Goal: Transaction & Acquisition: Purchase product/service

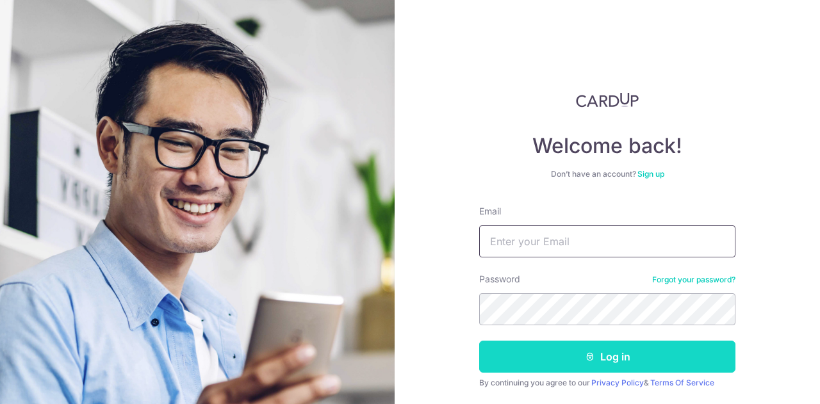
type input "amandayoung.goh@gmail.com"
click at [633, 354] on button "Log in" at bounding box center [607, 357] width 256 height 32
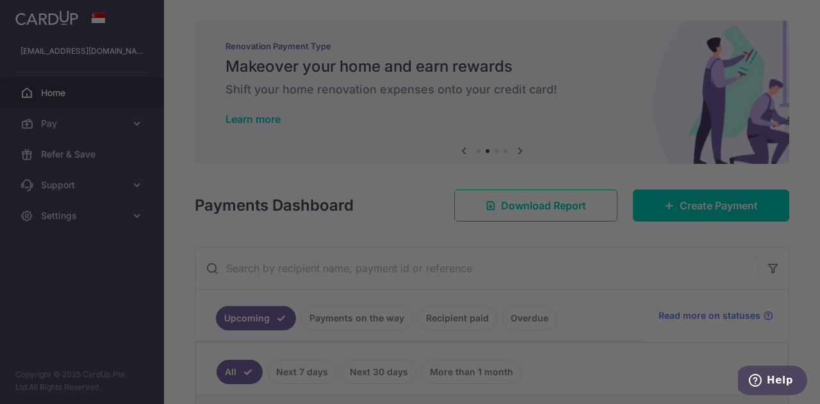
click at [593, 19] on div at bounding box center [414, 204] width 828 height 408
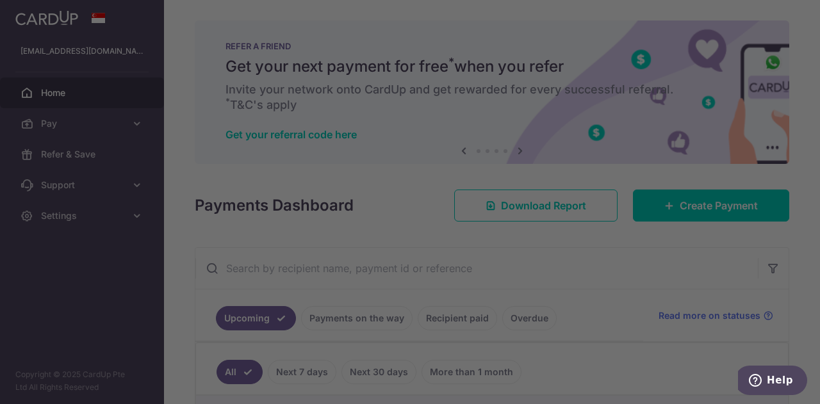
click at [207, 188] on div at bounding box center [414, 204] width 828 height 408
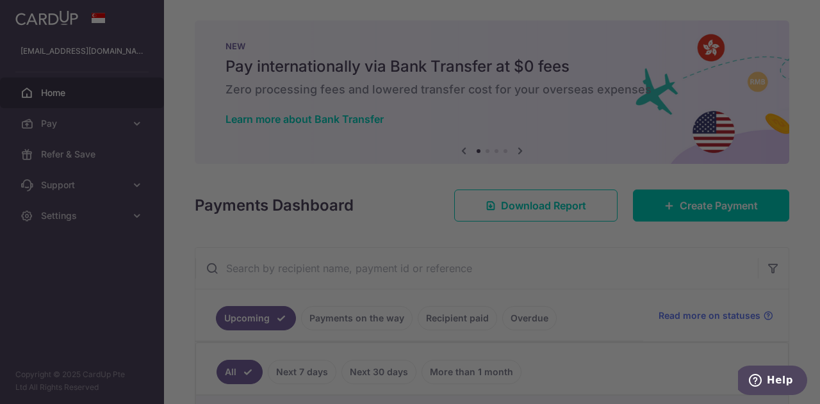
click at [795, 15] on div at bounding box center [414, 204] width 828 height 408
click at [797, 4] on div at bounding box center [414, 204] width 828 height 408
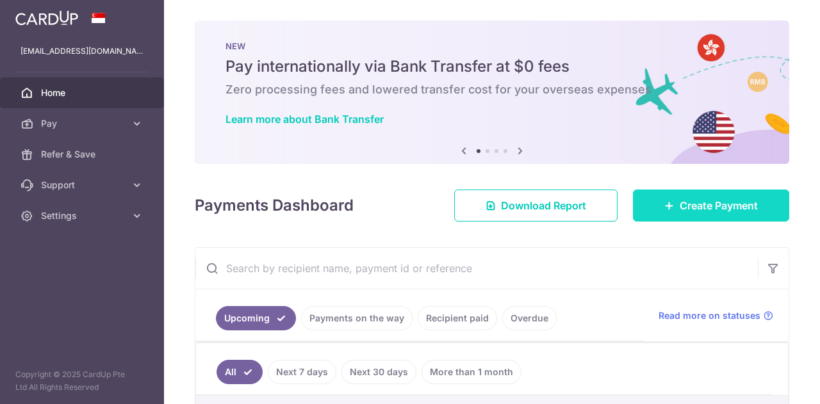
drag, startPoint x: 0, startPoint y: 0, endPoint x: 685, endPoint y: 201, distance: 714.4
click at [685, 201] on span "Create Payment" at bounding box center [719, 205] width 78 height 15
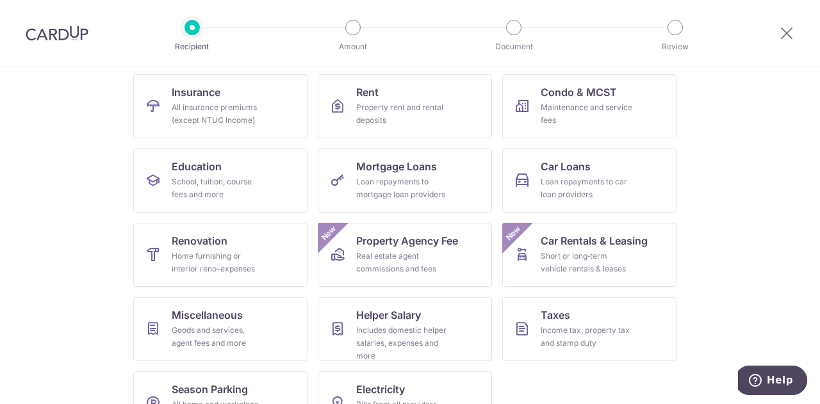
scroll to position [128, 0]
click at [192, 174] on link "Education School, tuition, course fees and more" at bounding box center [220, 180] width 174 height 64
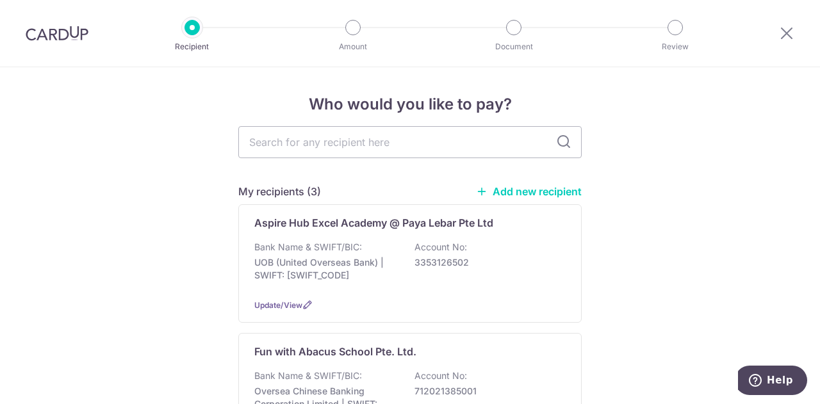
click at [529, 195] on link "Add new recipient" at bounding box center [529, 191] width 106 height 13
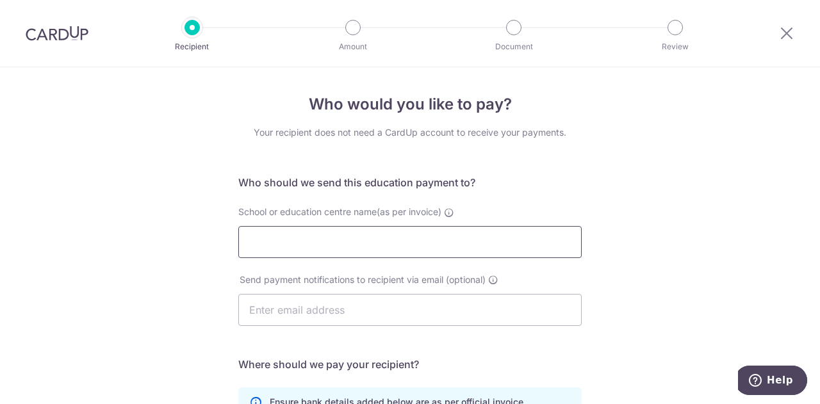
click at [398, 239] on input "School or education centre name(as per invoice)" at bounding box center [409, 242] width 343 height 32
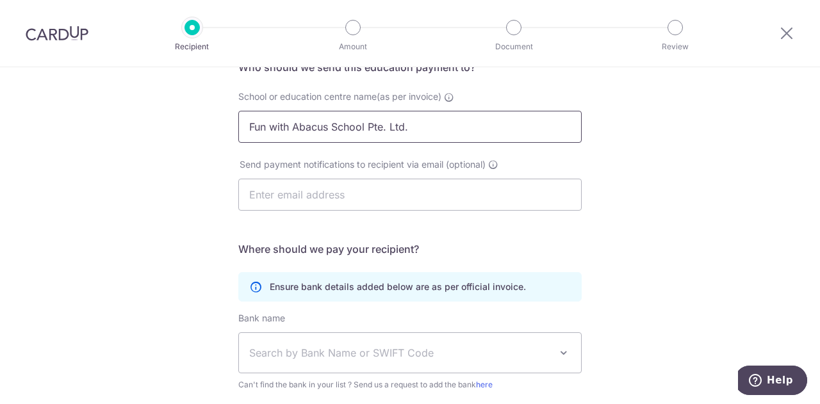
scroll to position [256, 0]
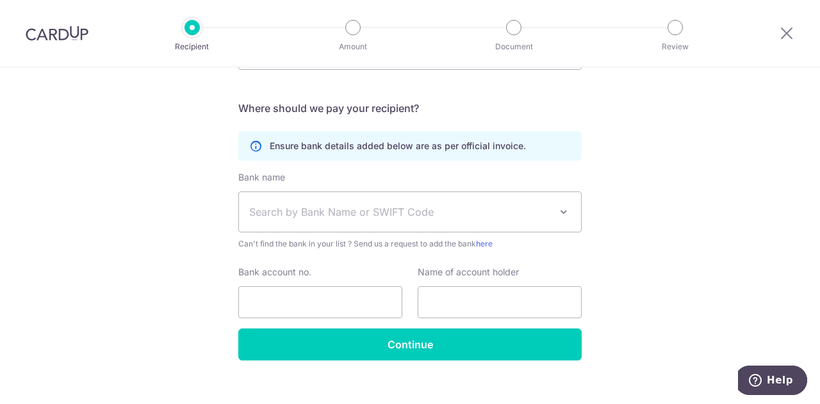
type input "Fun with Abacus School Pte. Ltd."
click at [406, 213] on span "Search by Bank Name or SWIFT Code" at bounding box center [399, 211] width 301 height 15
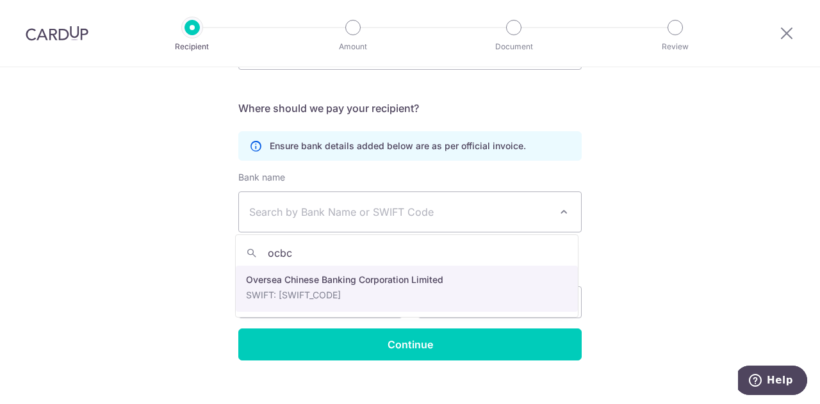
type input "ocbc"
select select "12"
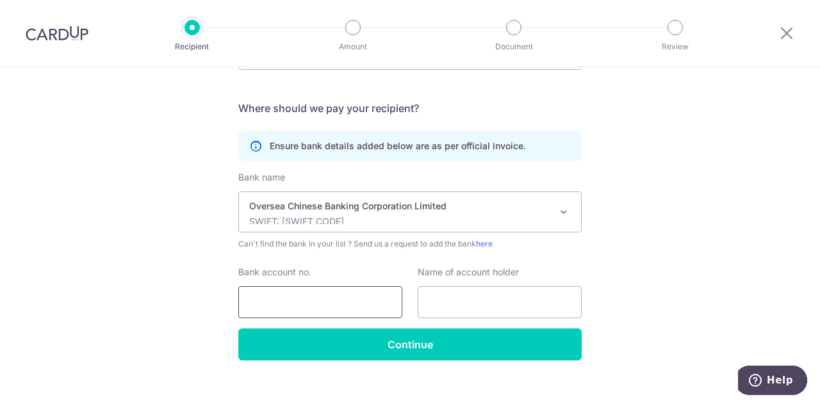
click at [327, 311] on input "Bank account no." at bounding box center [320, 302] width 164 height 32
type input "712021385001"
click at [495, 312] on input "text" at bounding box center [500, 302] width 164 height 32
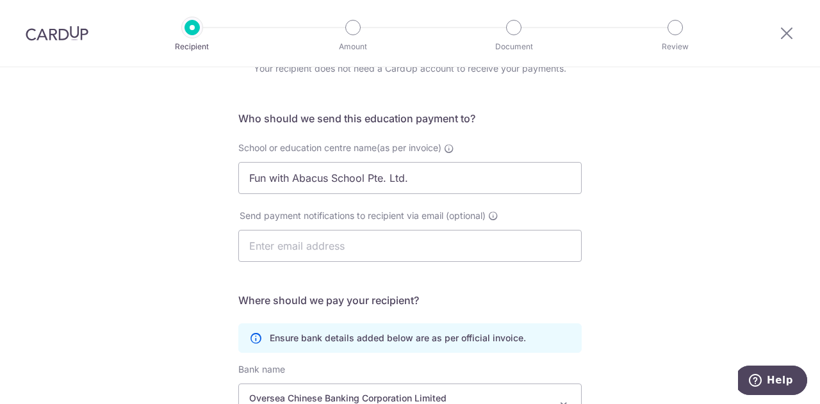
scroll to position [0, 0]
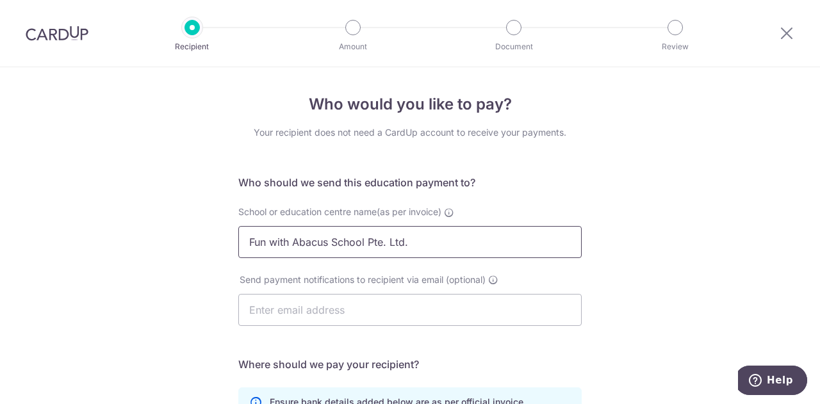
drag, startPoint x: 426, startPoint y: 238, endPoint x: 155, endPoint y: 222, distance: 271.5
click at [155, 222] on div "Who would you like to pay? Your recipient does not need a CardUp account to rec…" at bounding box center [410, 372] width 820 height 610
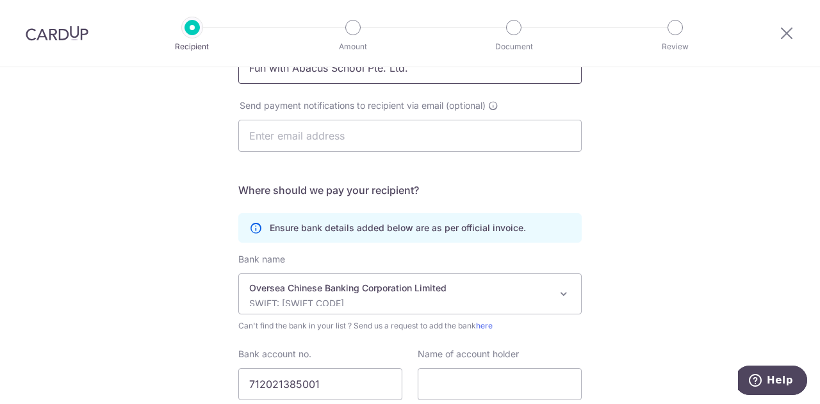
scroll to position [272, 0]
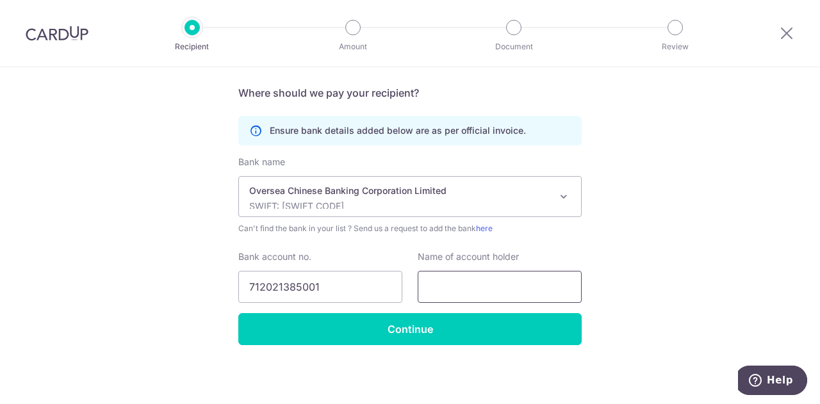
click at [470, 286] on input "text" at bounding box center [500, 287] width 164 height 32
paste input "Fun with Abacus School Pte. Ltd."
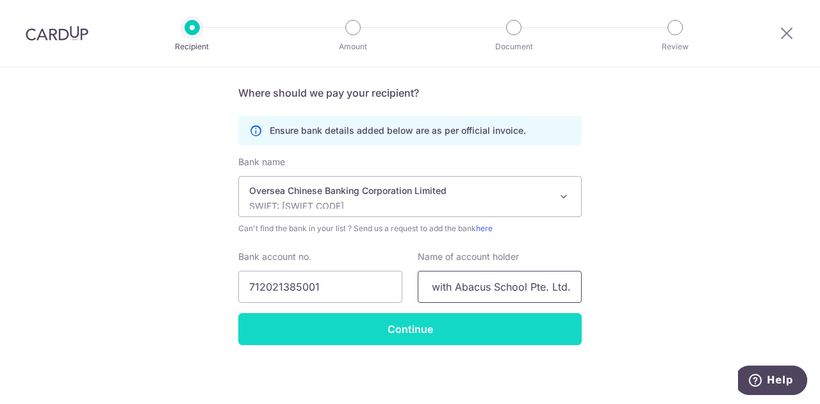
type input "Fun with Abacus School Pte. Ltd."
click at [466, 336] on input "Continue" at bounding box center [409, 329] width 343 height 32
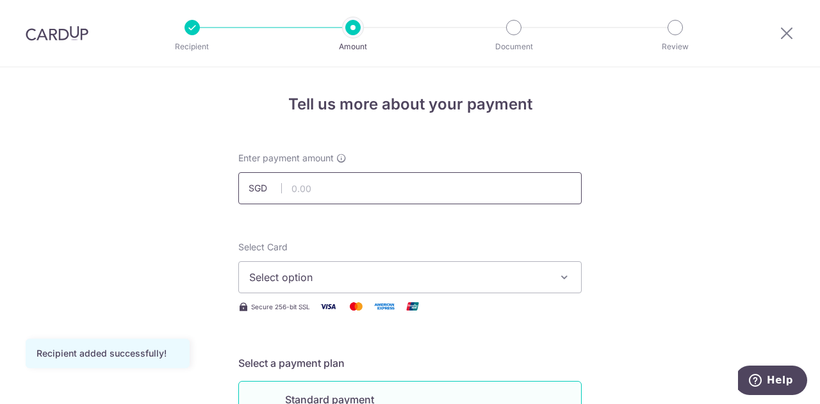
click at [360, 185] on input "text" at bounding box center [409, 188] width 343 height 32
type input "400.00"
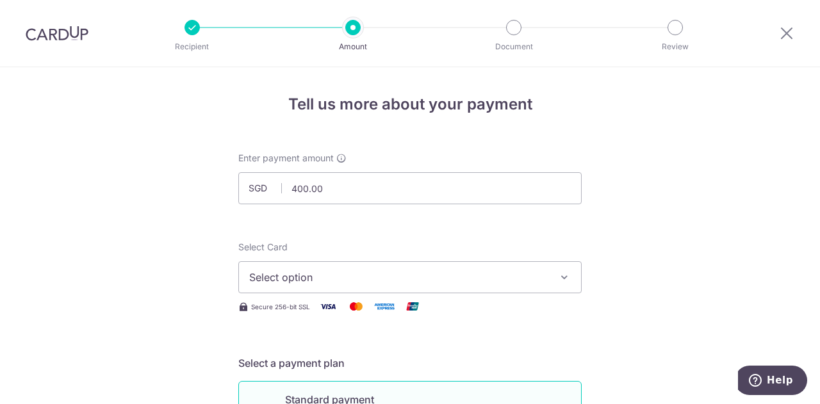
click at [503, 272] on span "Select option" at bounding box center [398, 277] width 299 height 15
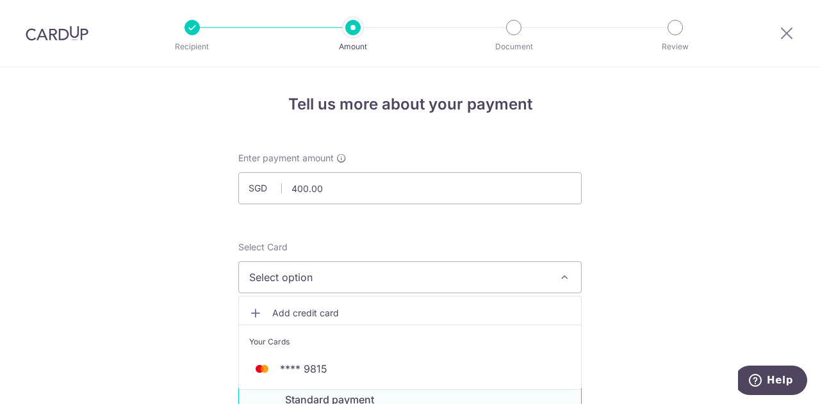
click at [308, 316] on span "Add credit card" at bounding box center [421, 313] width 299 height 13
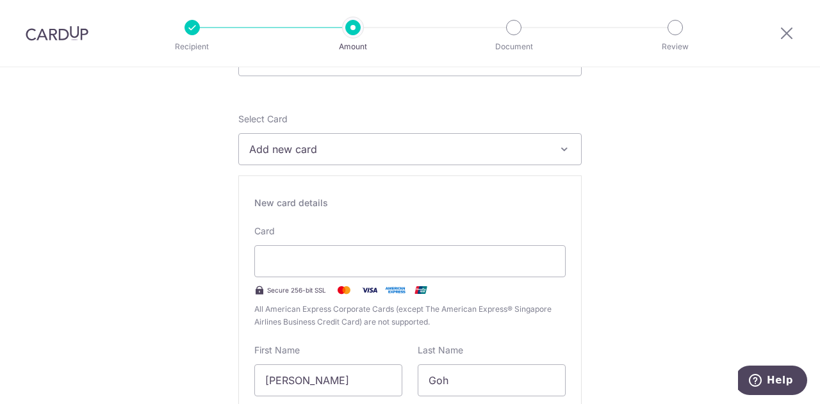
scroll to position [192, 0]
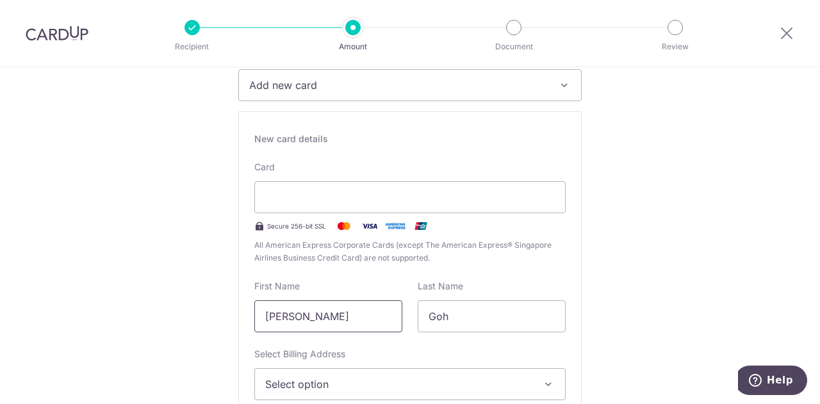
drag, startPoint x: 327, startPoint y: 321, endPoint x: 220, endPoint y: 312, distance: 107.4
type input "[PERSON_NAME]"
click at [327, 385] on span "Select option" at bounding box center [398, 384] width 267 height 15
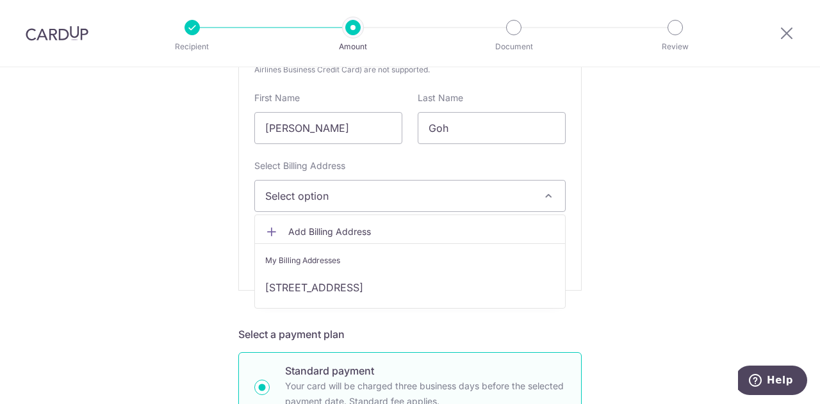
scroll to position [384, 0]
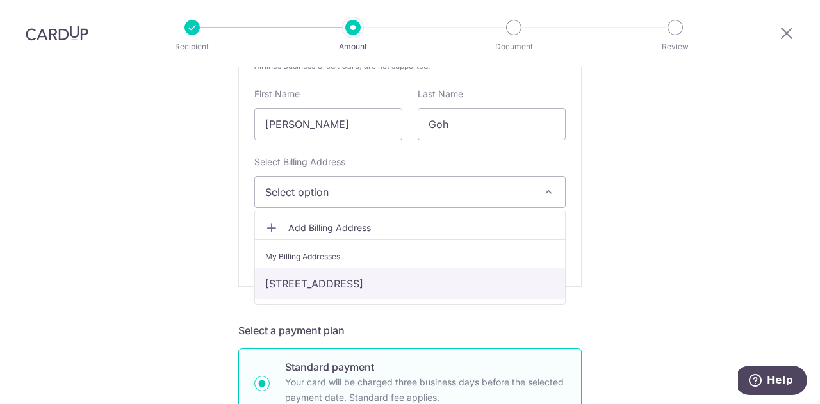
click at [345, 279] on link "[STREET_ADDRESS]" at bounding box center [410, 283] width 310 height 31
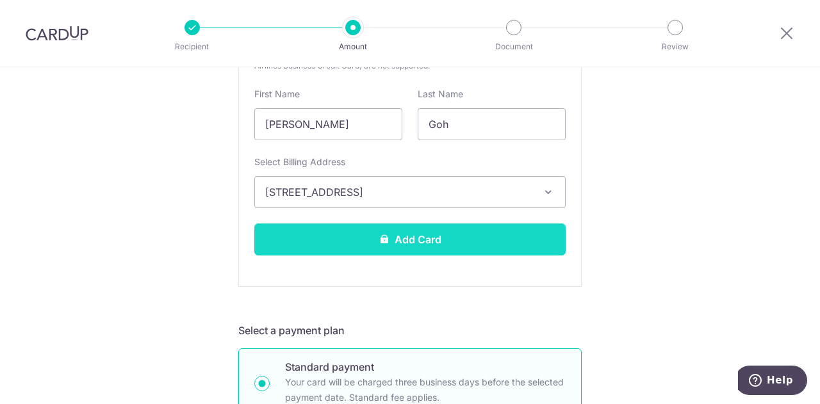
click at [419, 245] on button "Add Card" at bounding box center [409, 240] width 311 height 32
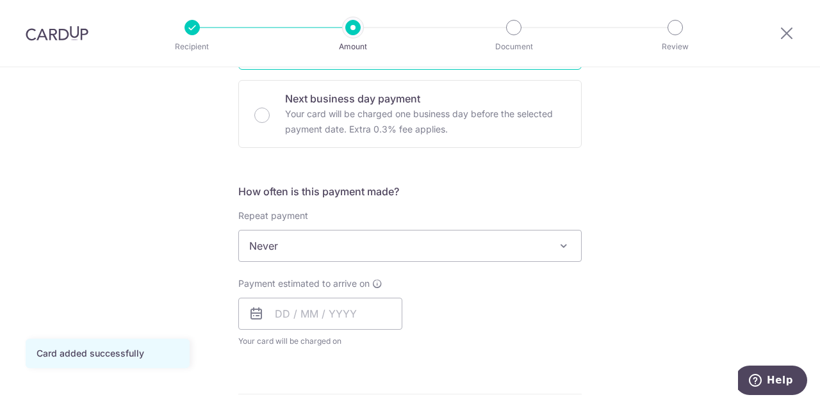
scroll to position [448, 0]
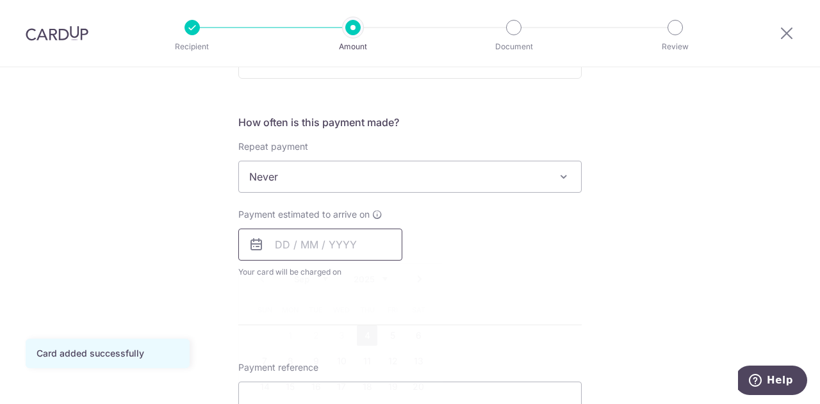
click at [279, 242] on input "text" at bounding box center [320, 245] width 164 height 32
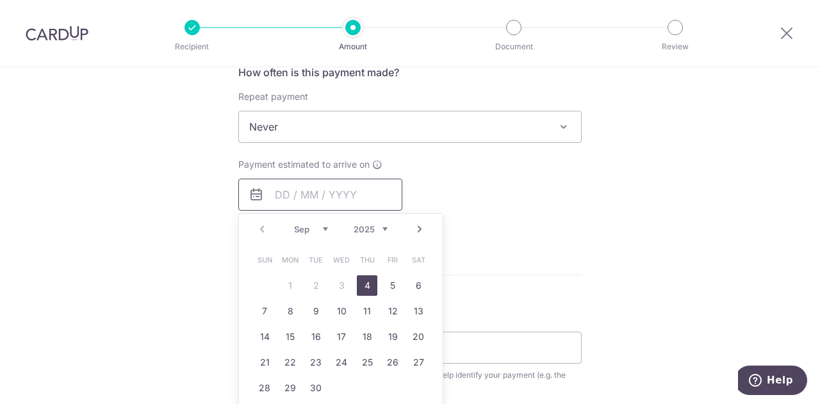
scroll to position [577, 0]
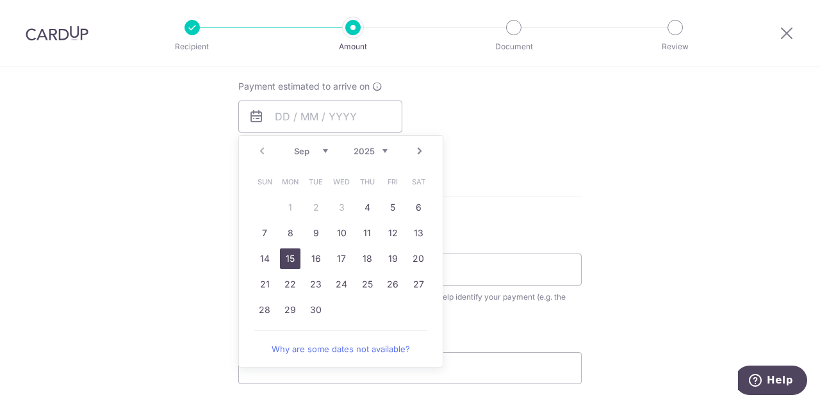
click at [285, 255] on link "15" at bounding box center [290, 259] width 21 height 21
type input "[DATE]"
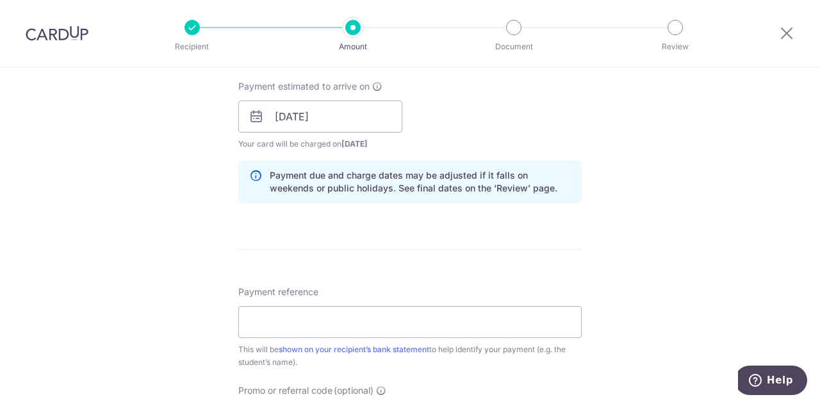
scroll to position [641, 0]
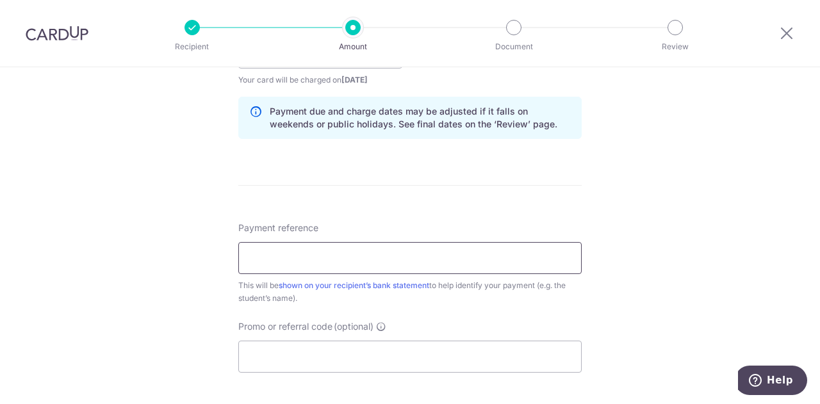
click at [285, 257] on input "Payment reference" at bounding box center [409, 258] width 343 height 32
type input "[PERSON_NAME] En [PERSON_NAME] T4"
click at [374, 355] on input "Promo or referral code (optional)" at bounding box center [409, 357] width 343 height 32
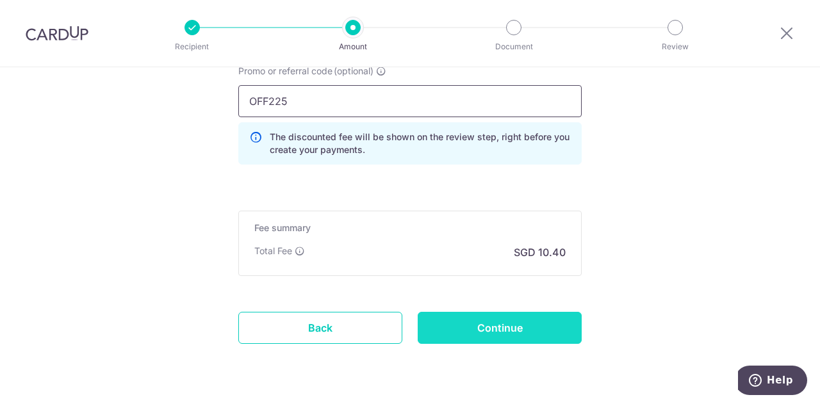
scroll to position [897, 0]
type input "OFF225"
click at [488, 327] on input "Continue" at bounding box center [500, 327] width 164 height 32
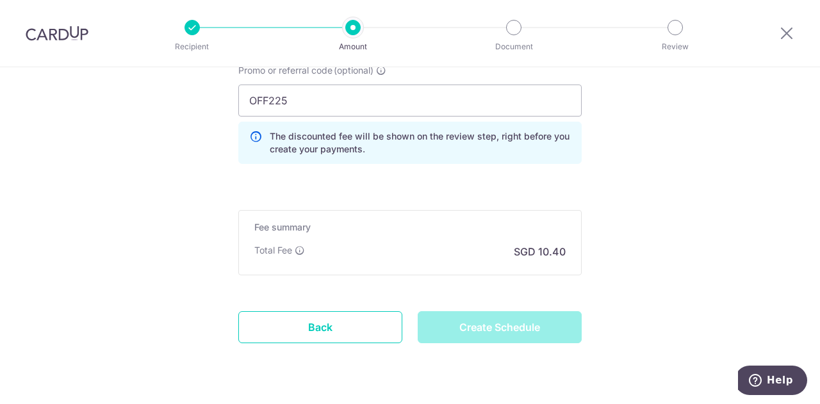
type input "Create Schedule"
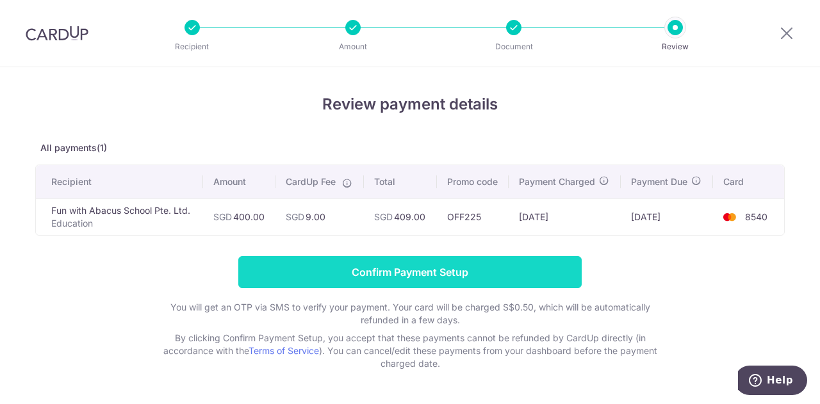
click at [494, 277] on input "Confirm Payment Setup" at bounding box center [409, 272] width 343 height 32
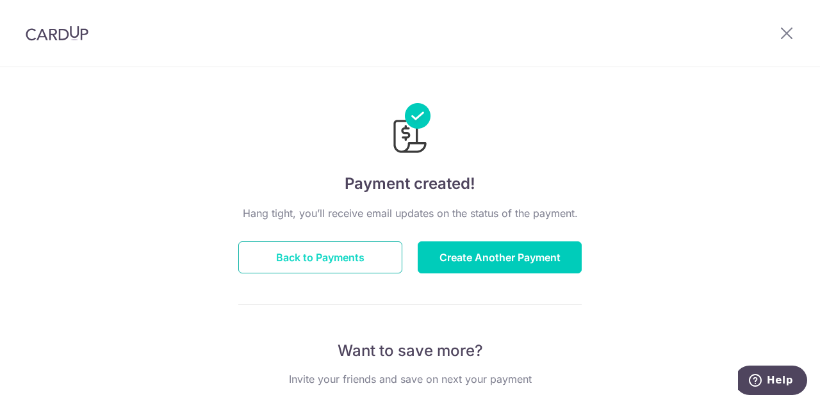
click at [344, 258] on button "Back to Payments" at bounding box center [320, 258] width 164 height 32
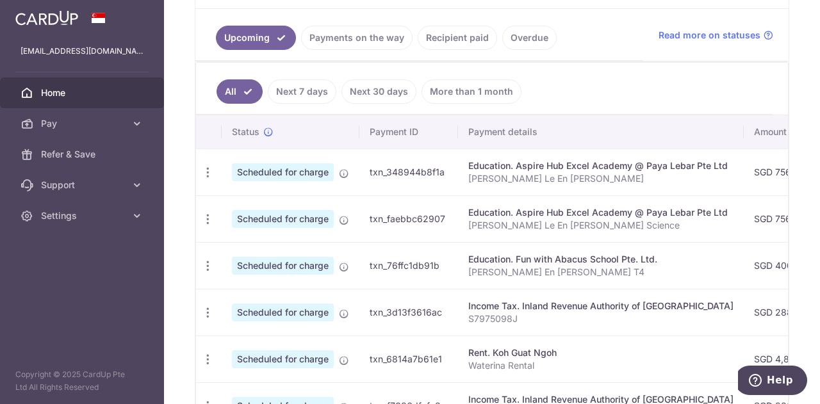
scroll to position [266, 0]
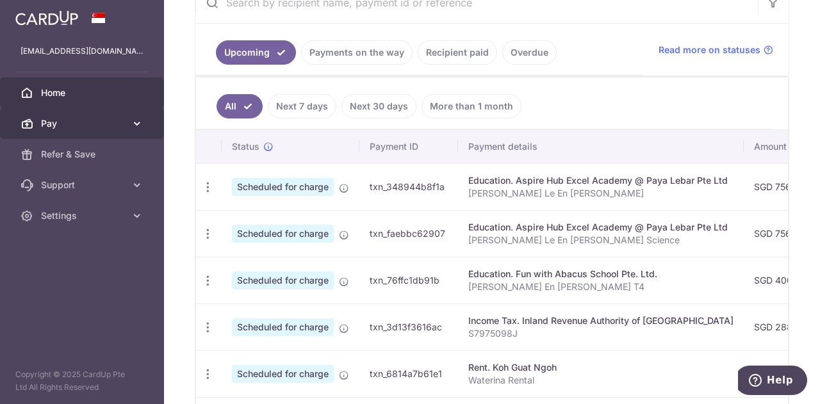
click at [36, 116] on link "Pay" at bounding box center [82, 123] width 164 height 31
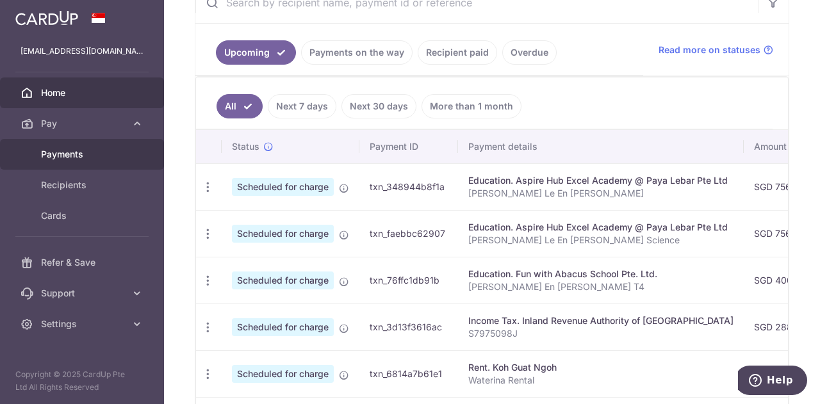
click at [45, 154] on span "Payments" at bounding box center [83, 154] width 85 height 13
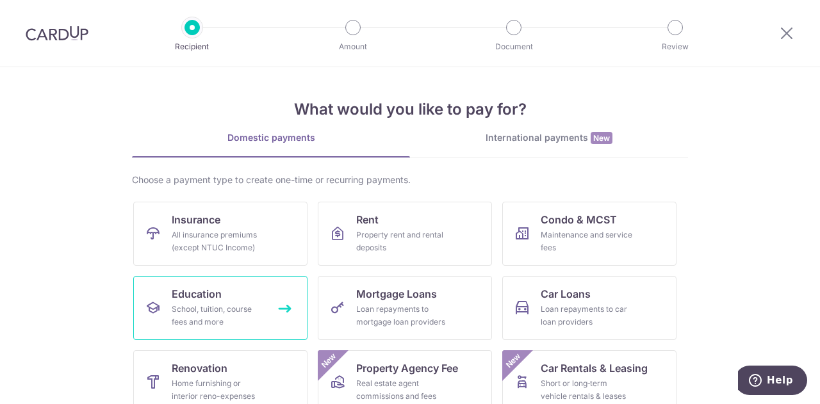
click at [186, 315] on div "School, tuition, course fees and more" at bounding box center [218, 316] width 92 height 26
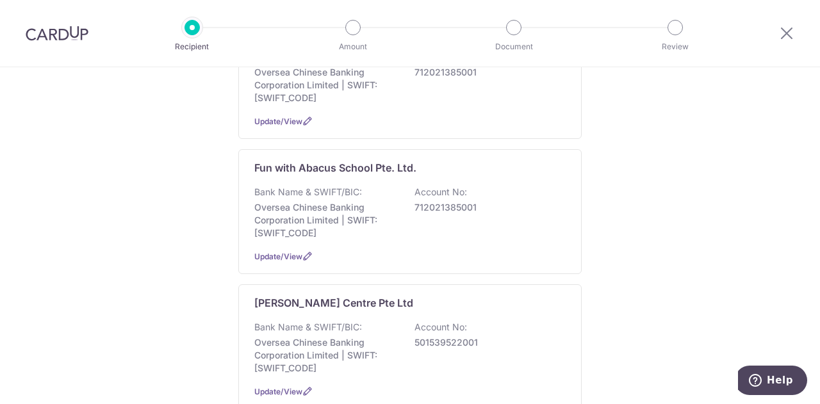
scroll to position [320, 0]
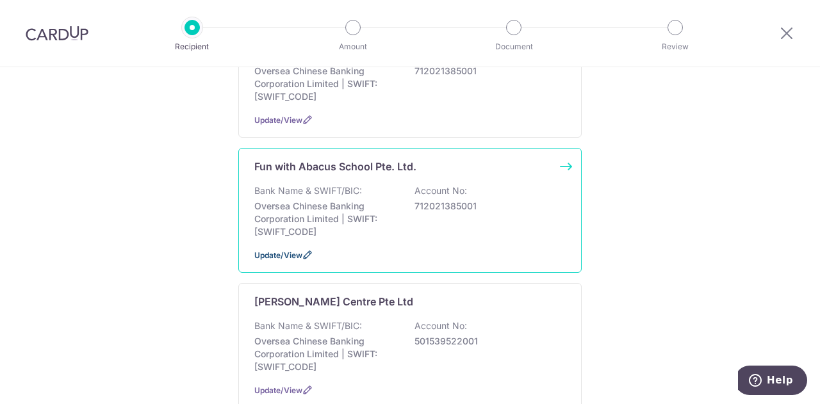
click at [288, 253] on span "Update/View" at bounding box center [278, 255] width 48 height 10
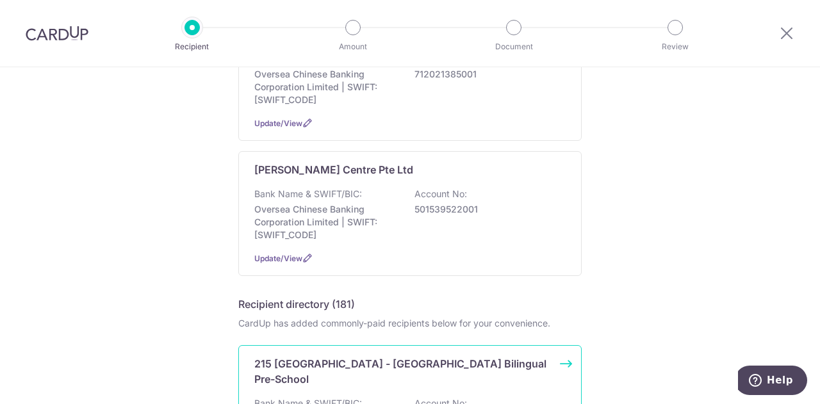
scroll to position [448, 0]
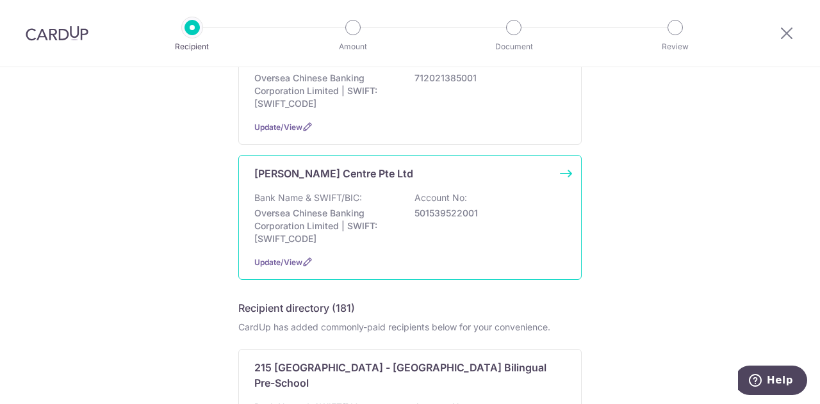
click at [464, 233] on div "Bank Name & SWIFT/BIC: Oversea Chinese Banking Corporation Limited | SWIFT: OCB…" at bounding box center [409, 219] width 311 height 54
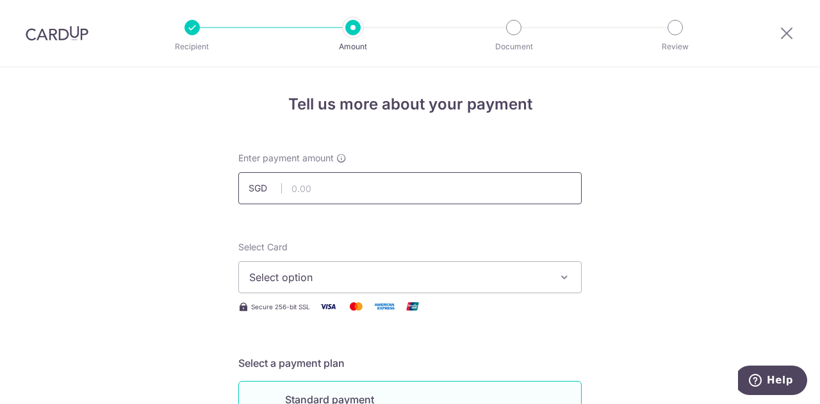
click at [318, 188] on input "text" at bounding box center [409, 188] width 343 height 32
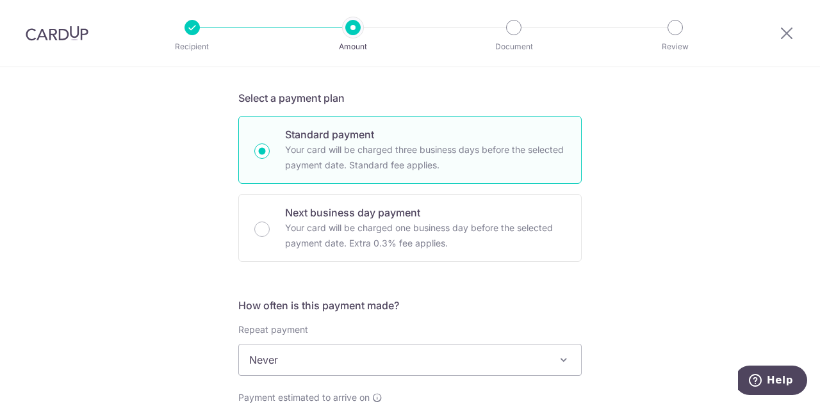
scroll to position [384, 0]
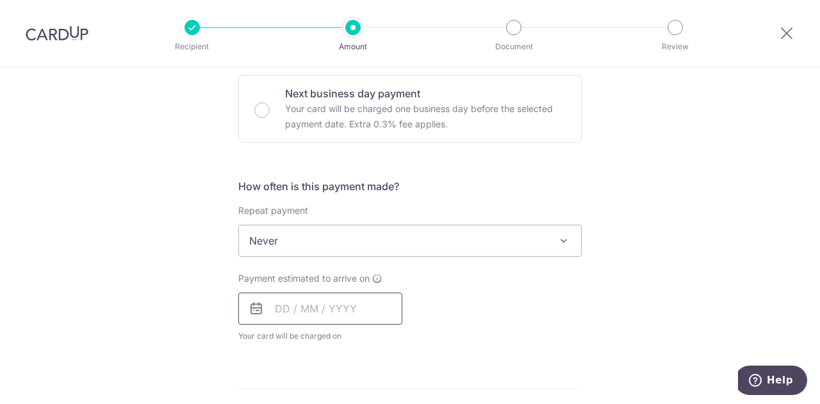
click at [304, 300] on input "text" at bounding box center [320, 309] width 164 height 32
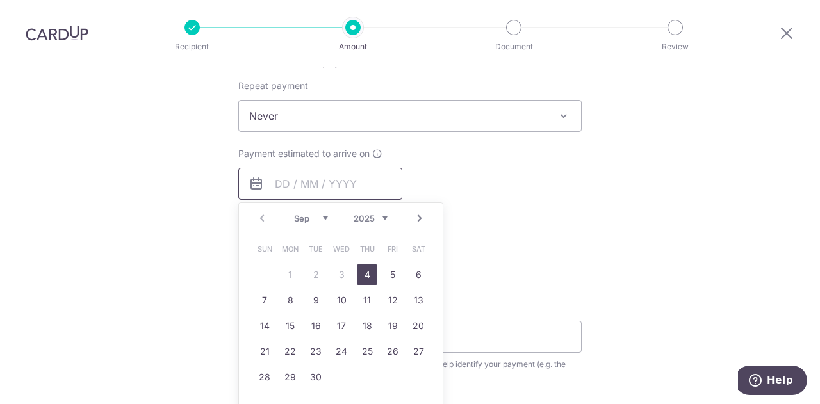
scroll to position [513, 0]
click at [363, 269] on link "4" at bounding box center [367, 271] width 21 height 21
type input "04/09/2025"
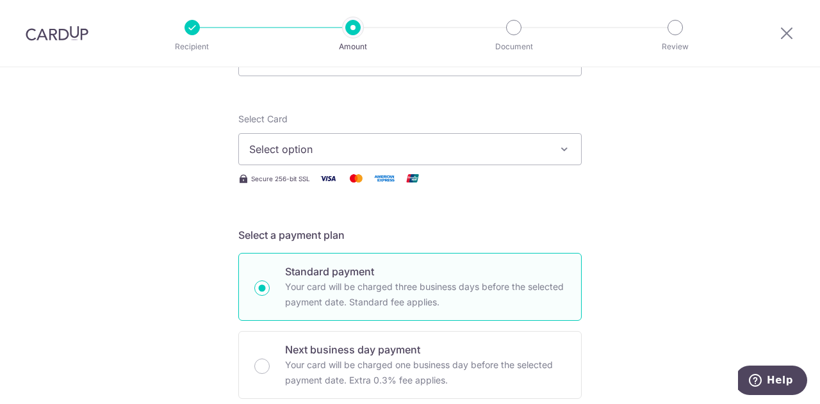
scroll to position [0, 0]
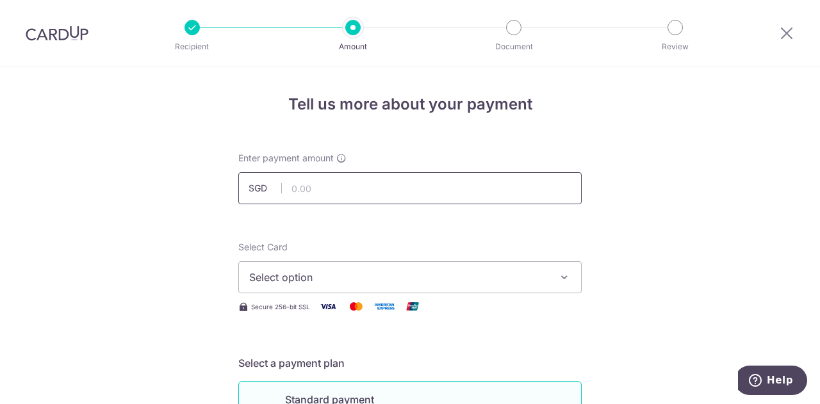
click at [404, 178] on input "text" at bounding box center [409, 188] width 343 height 32
